Goal: Task Accomplishment & Management: Manage account settings

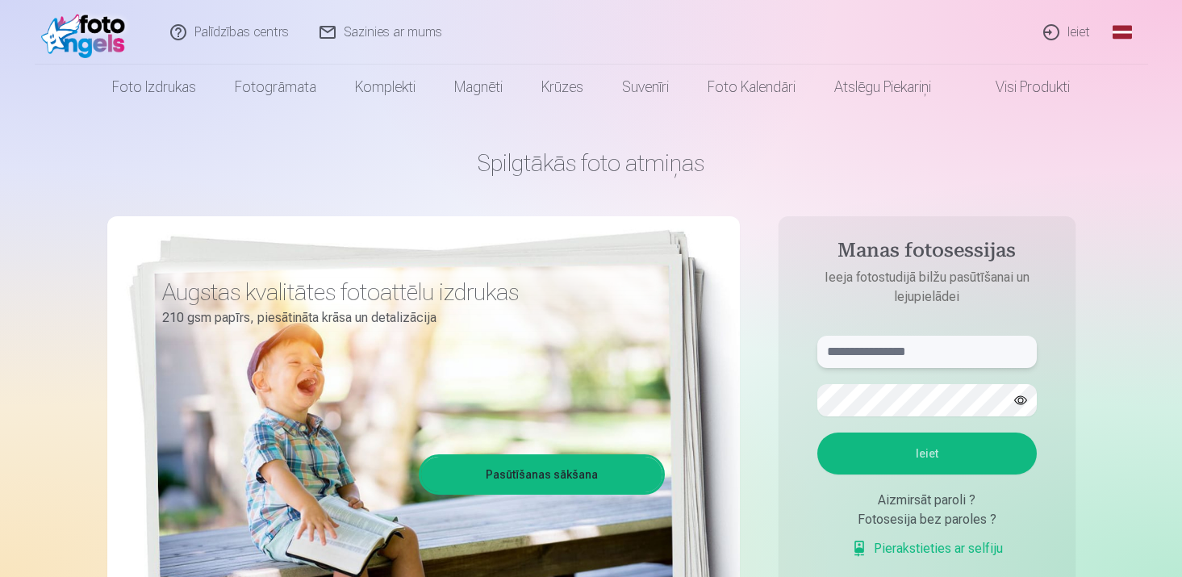
click at [873, 356] on input "text" at bounding box center [927, 352] width 220 height 32
type input "**********"
click at [943, 452] on button "Ieiet" at bounding box center [927, 454] width 220 height 42
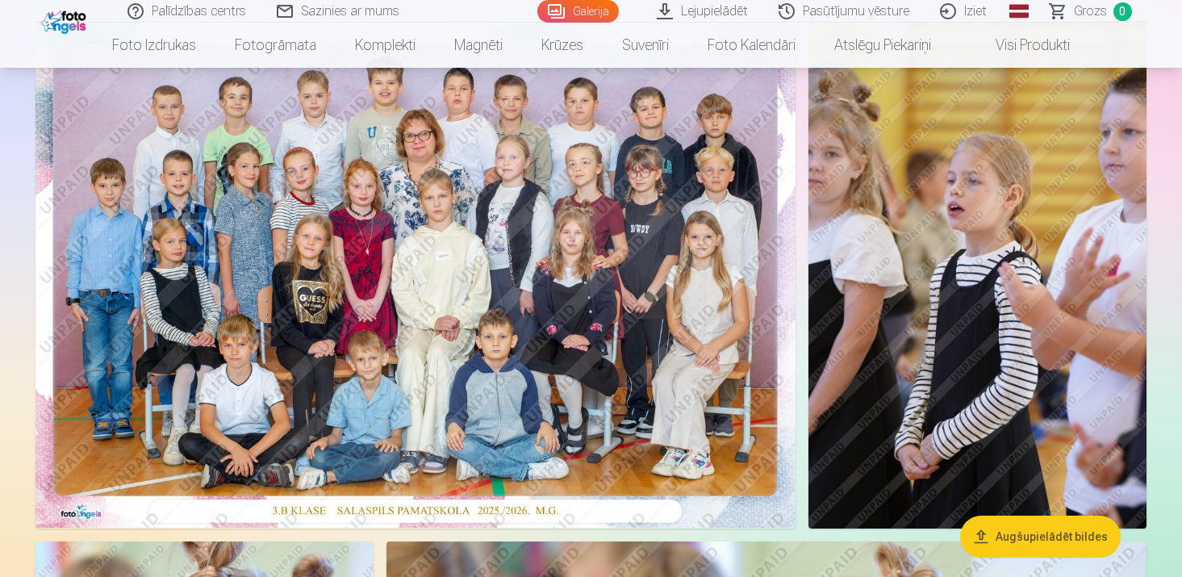
scroll to position [148, 0]
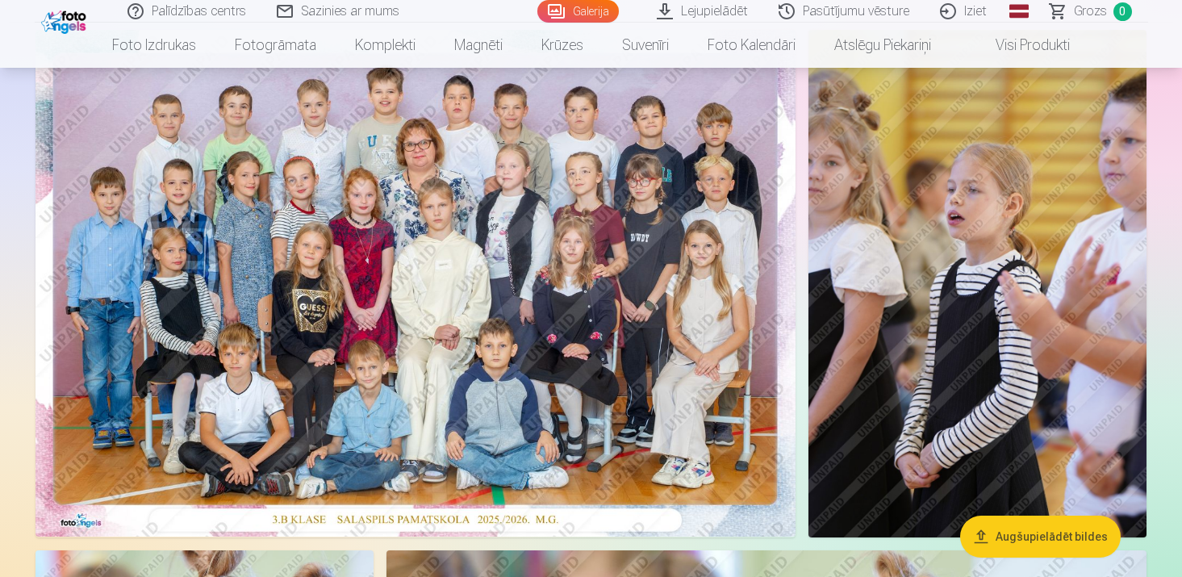
click at [601, 282] on img at bounding box center [416, 283] width 760 height 507
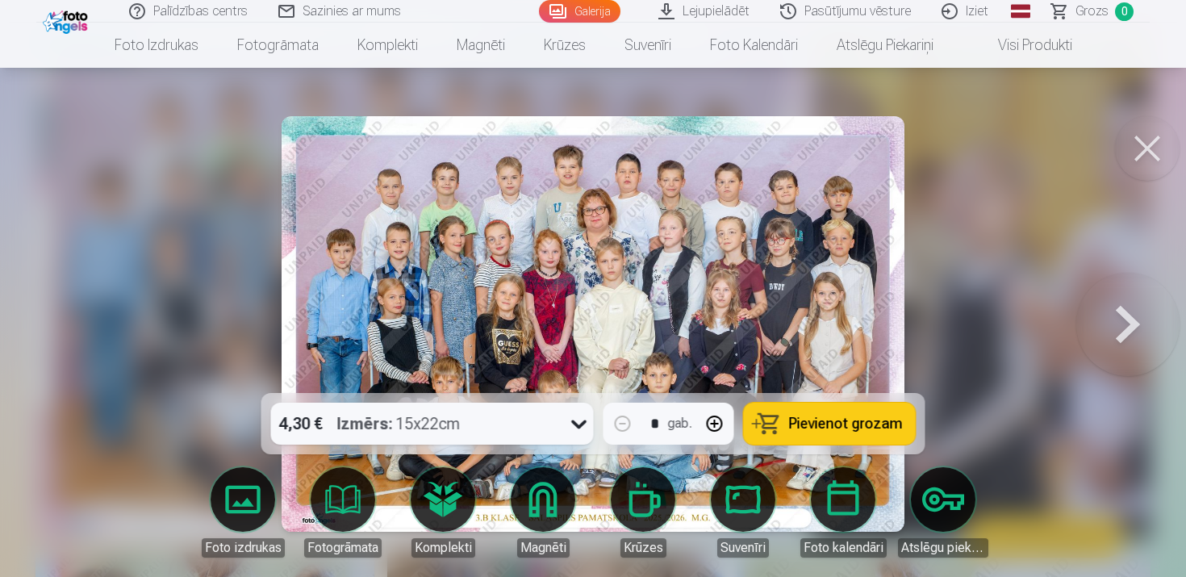
click at [1138, 153] on button at bounding box center [1147, 148] width 65 height 65
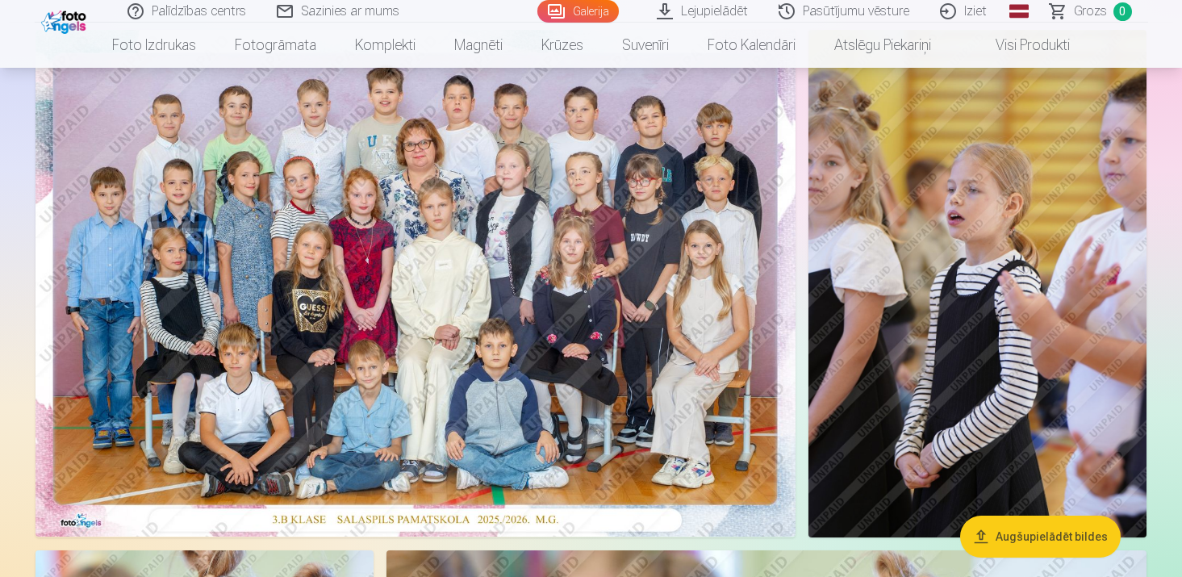
click at [601, 243] on img at bounding box center [416, 283] width 760 height 507
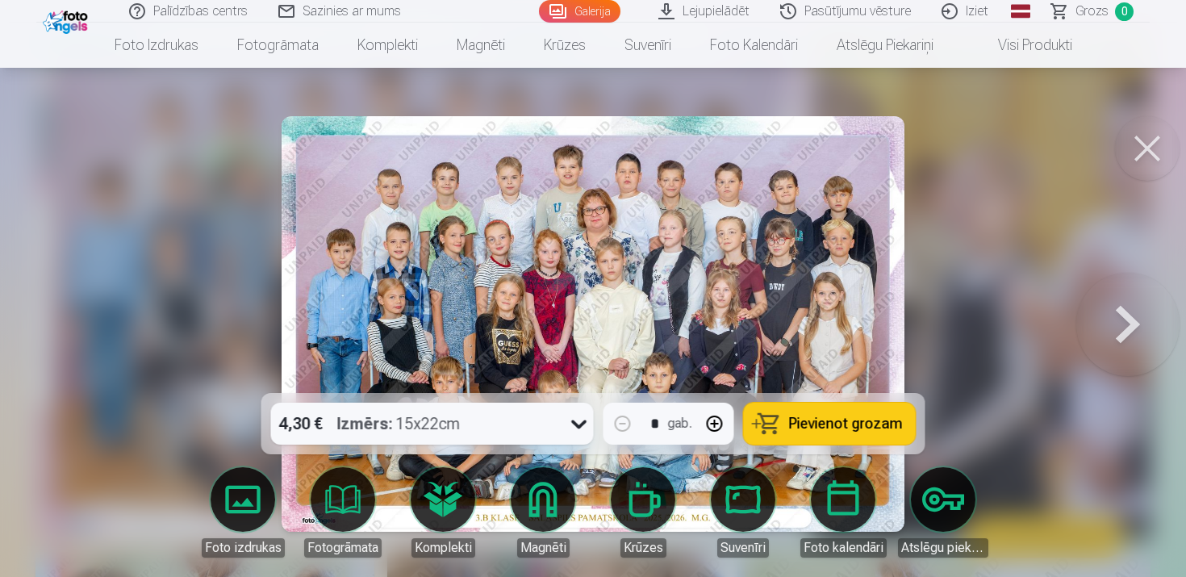
click at [1127, 142] on button at bounding box center [1147, 148] width 65 height 65
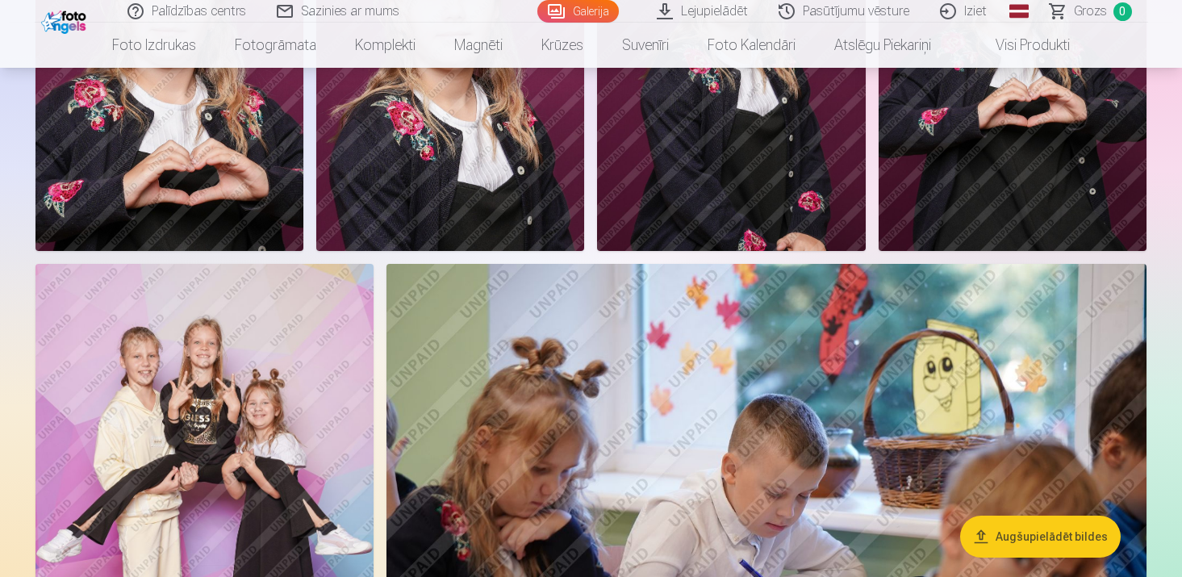
scroll to position [3576, 0]
